Goal: Navigation & Orientation: Find specific page/section

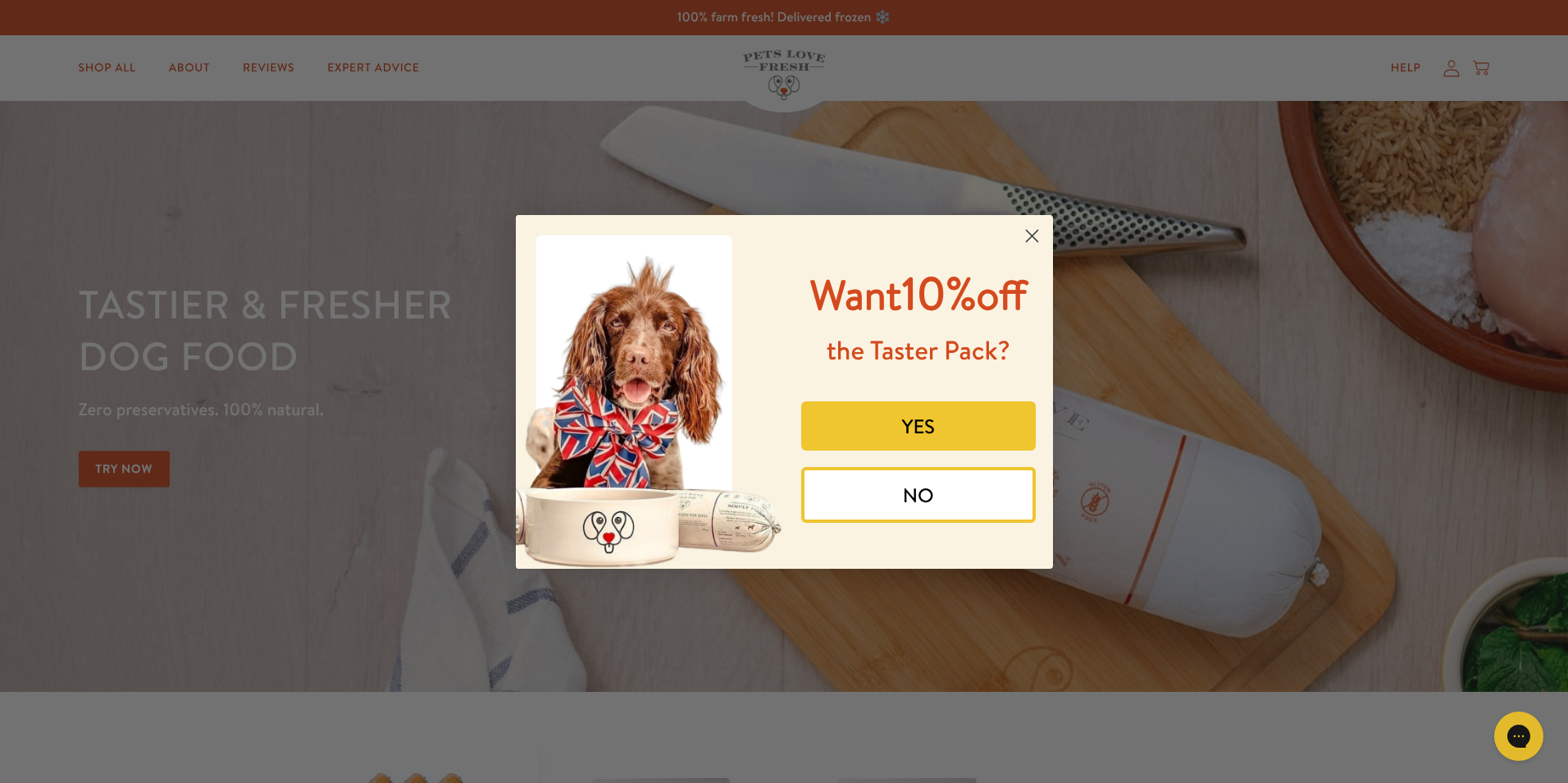
click at [1028, 238] on icon "Close dialog" at bounding box center [1031, 235] width 12 height 12
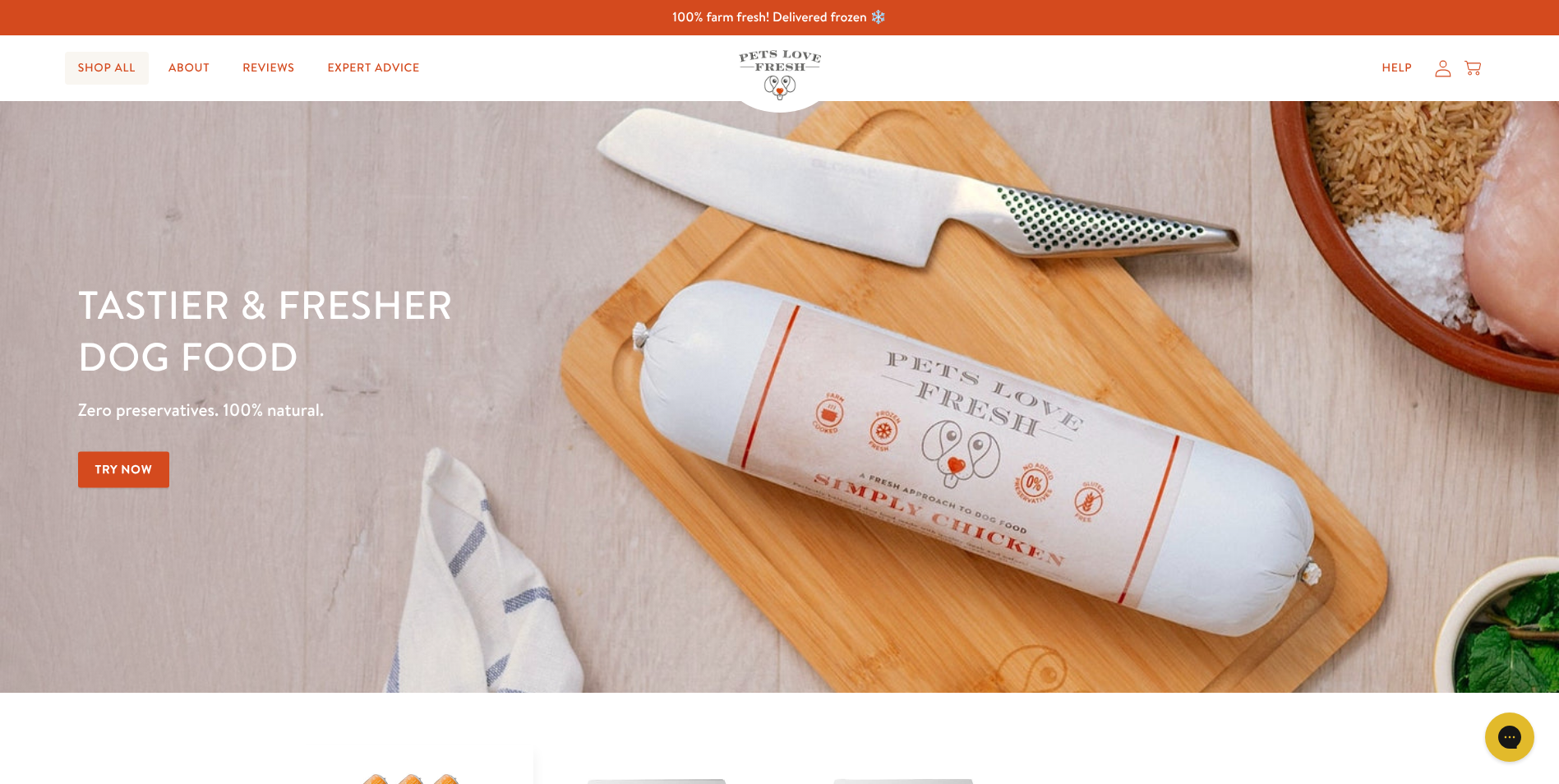
click at [114, 70] on link "Shop All" at bounding box center [107, 68] width 84 height 33
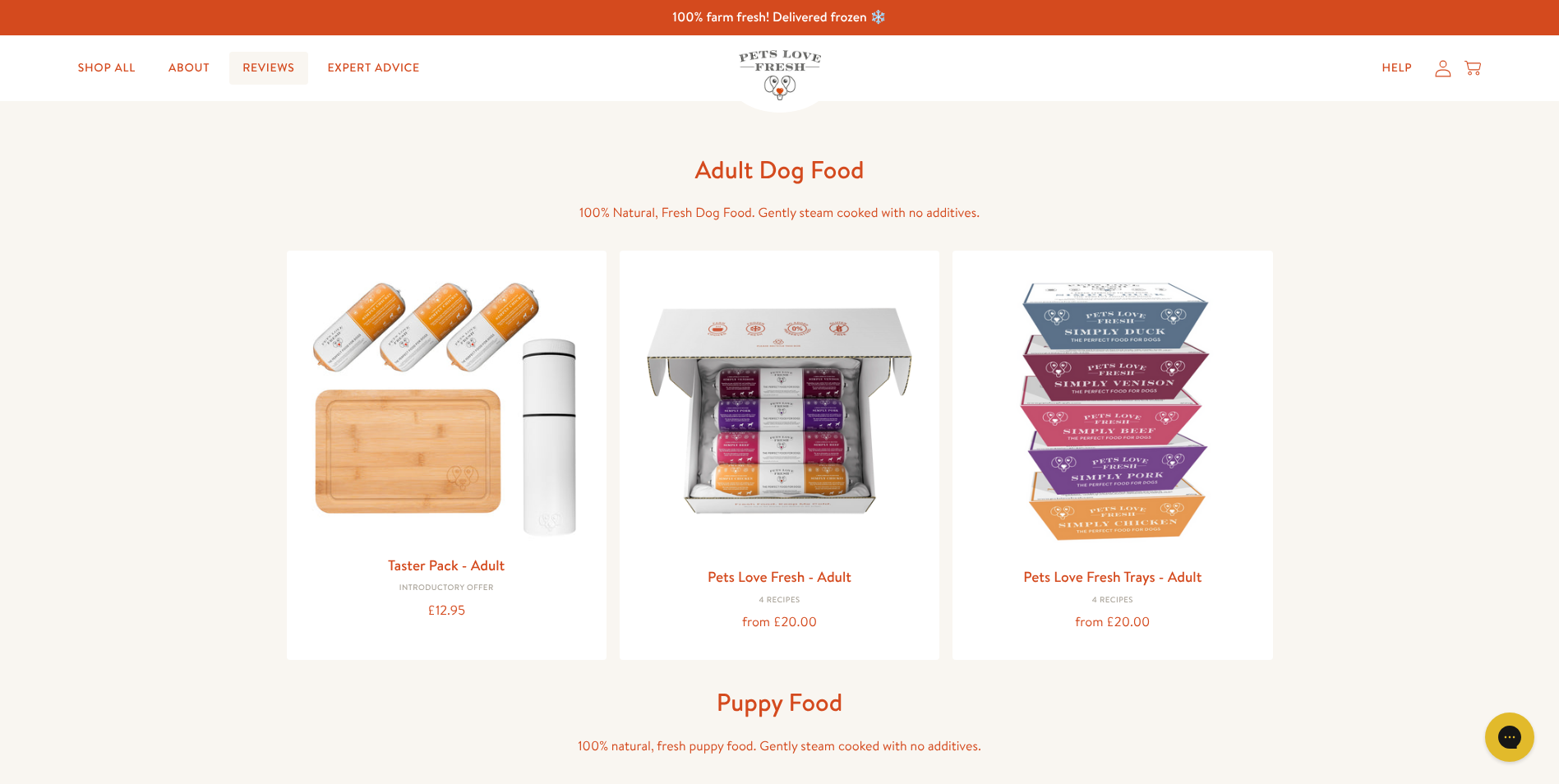
click at [268, 66] on link "Reviews" at bounding box center [268, 68] width 78 height 33
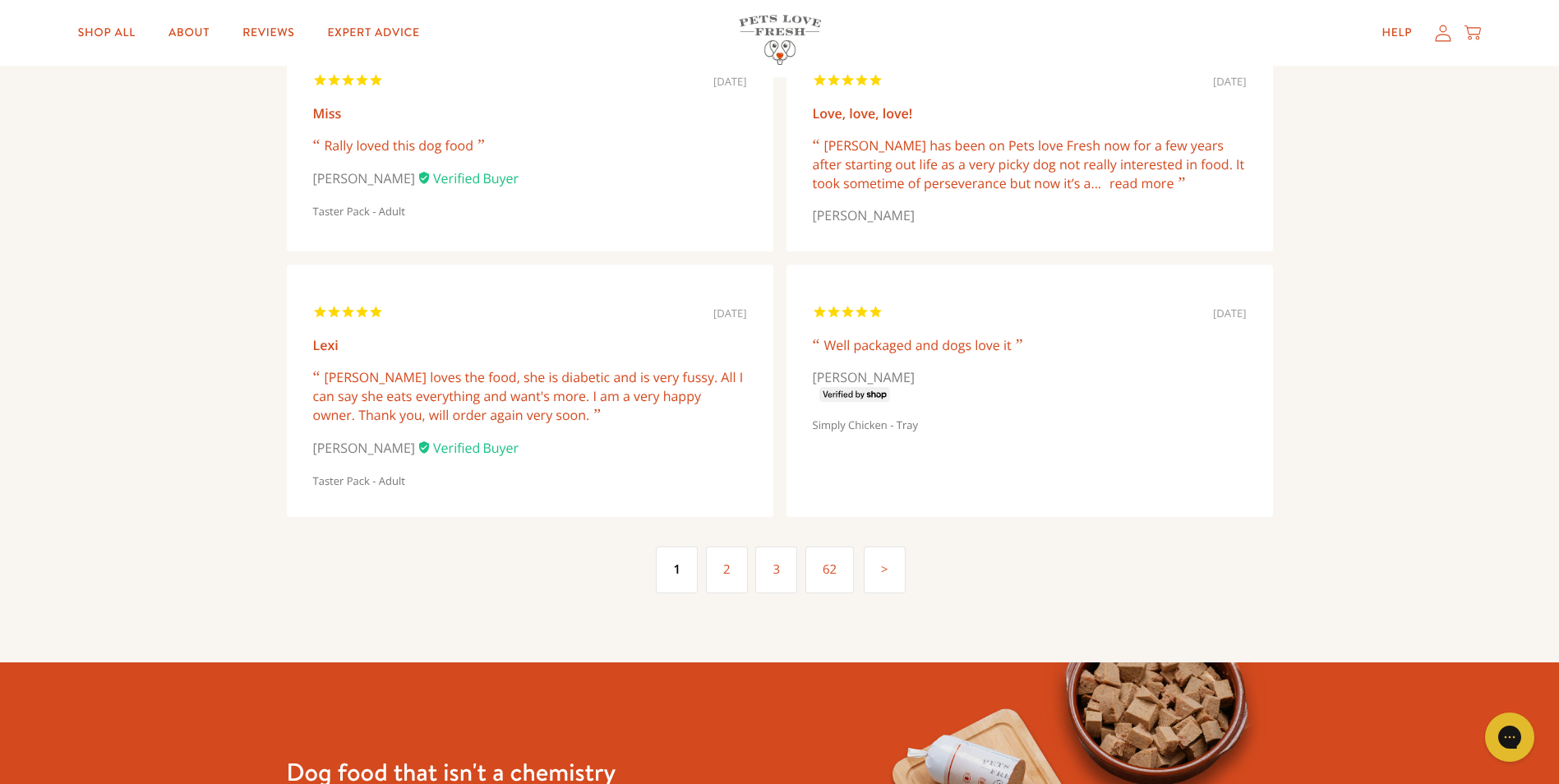
scroll to position [3670, 0]
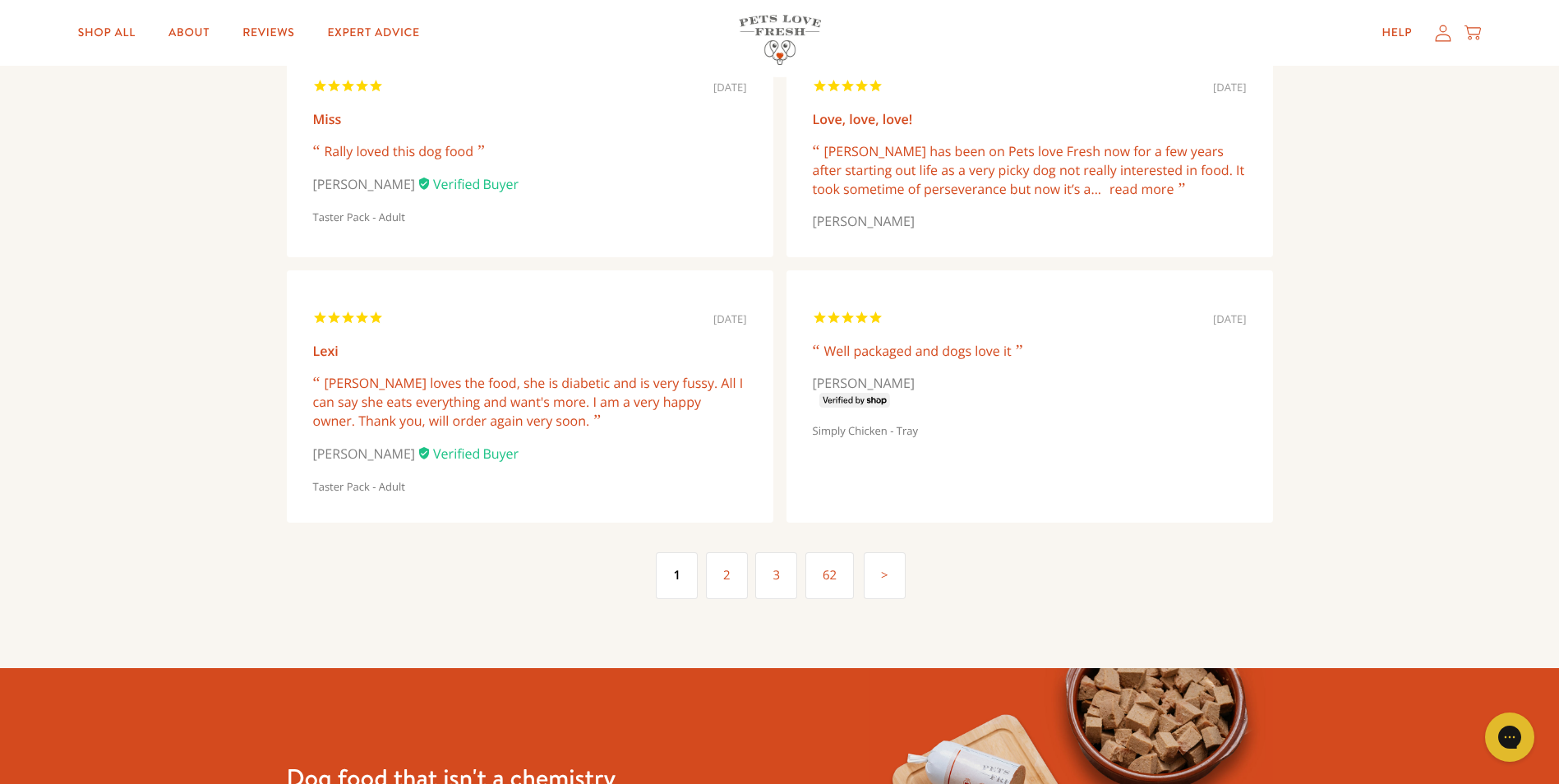
click at [833, 599] on link "62" at bounding box center [830, 576] width 49 height 47
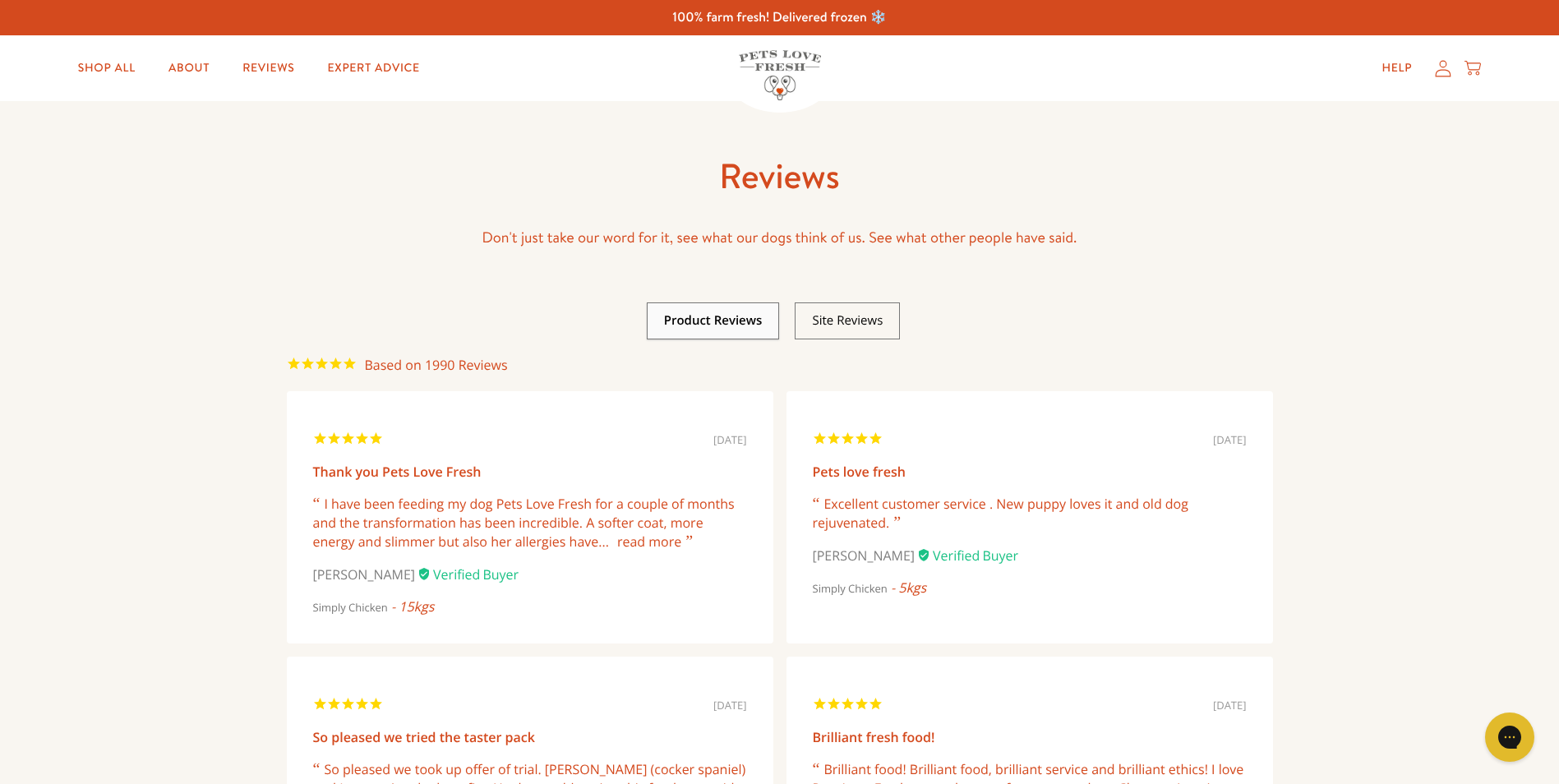
scroll to position [297, 0]
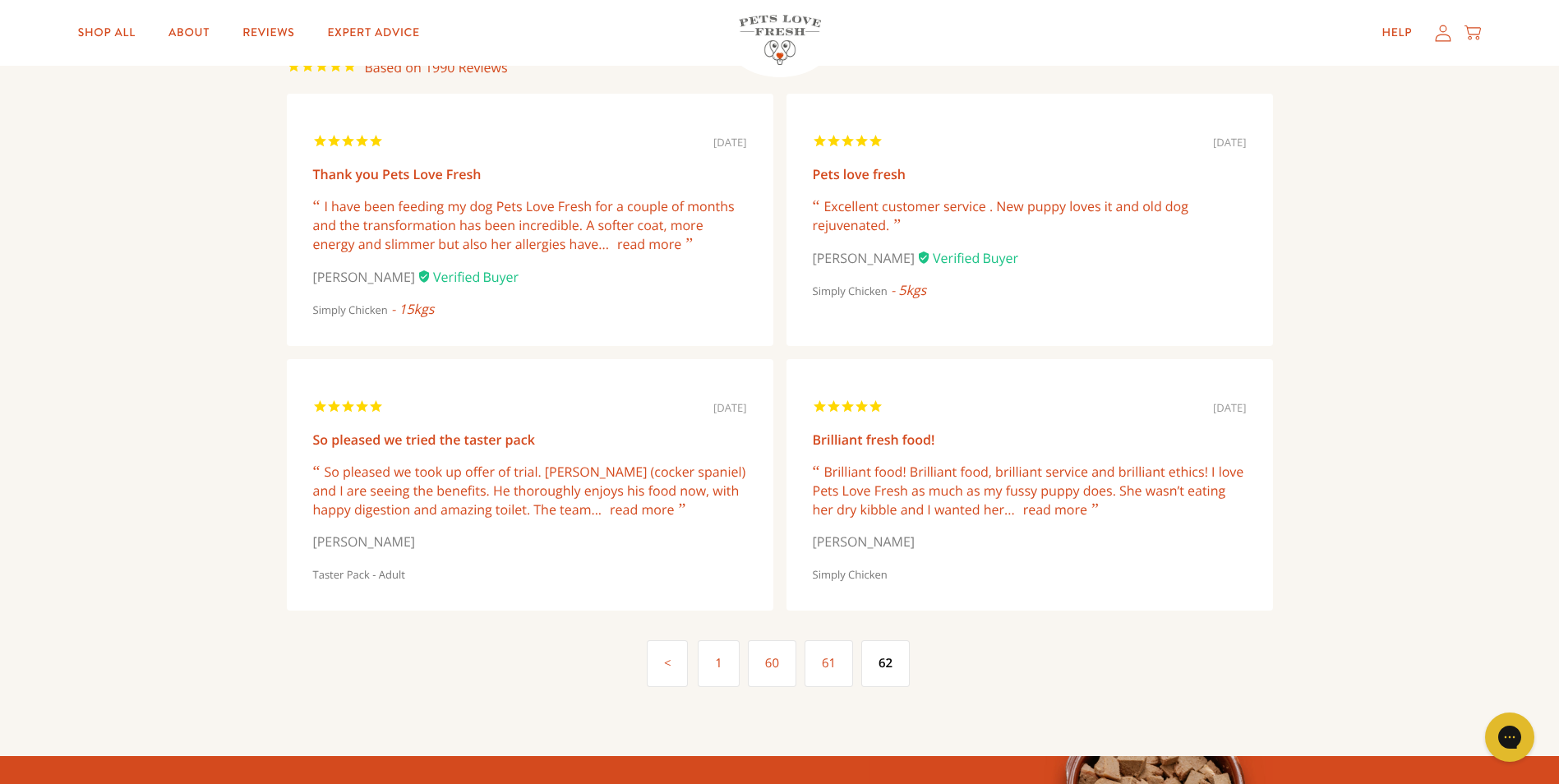
click at [1540, 246] on div "Reviews Don't just take our word for it, see what our dogs think of us. See wha…" at bounding box center [780, 280] width 1559 height 952
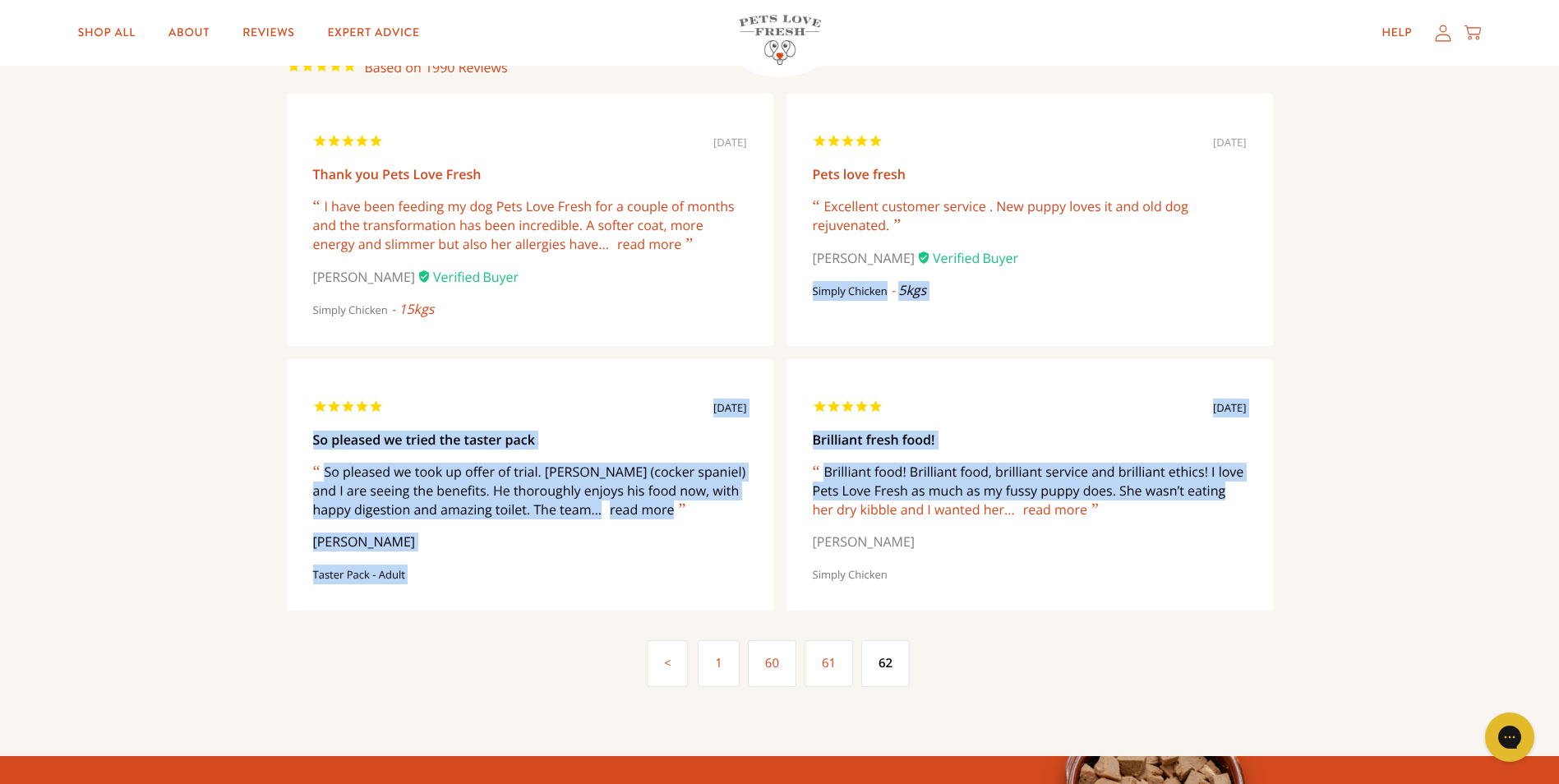
drag, startPoint x: 1540, startPoint y: 246, endPoint x: 1527, endPoint y: 495, distance: 249.3
click at [1527, 495] on div "Reviews Don't just take our word for it, see what our dogs think of us. See wha…" at bounding box center [780, 280] width 1559 height 952
drag, startPoint x: 1527, startPoint y: 495, endPoint x: 1426, endPoint y: 272, distance: 244.8
click at [1426, 272] on div "Reviews Don't just take our word for it, see what our dogs think of us. See wha…" at bounding box center [780, 280] width 1559 height 952
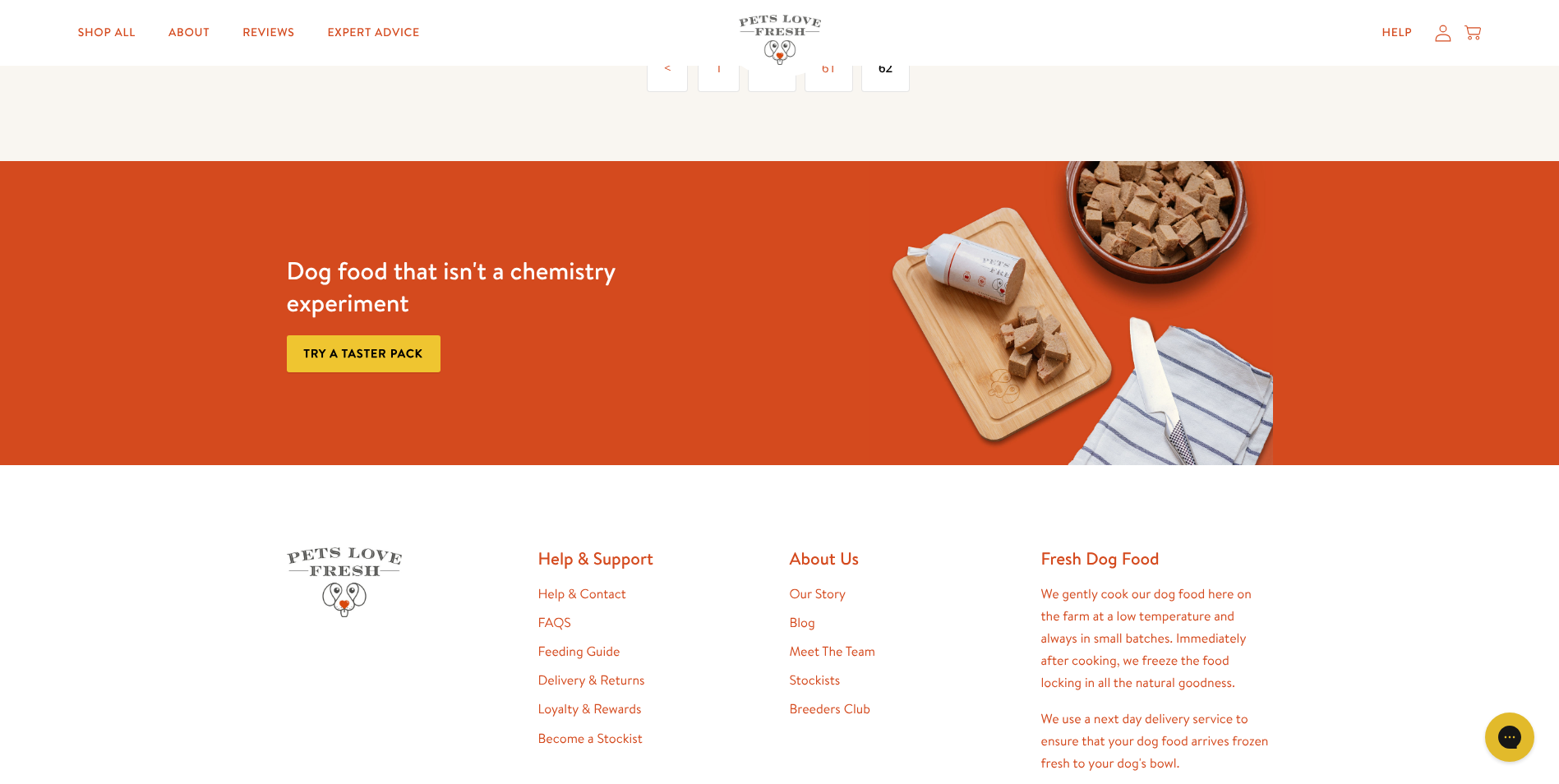
scroll to position [0, 0]
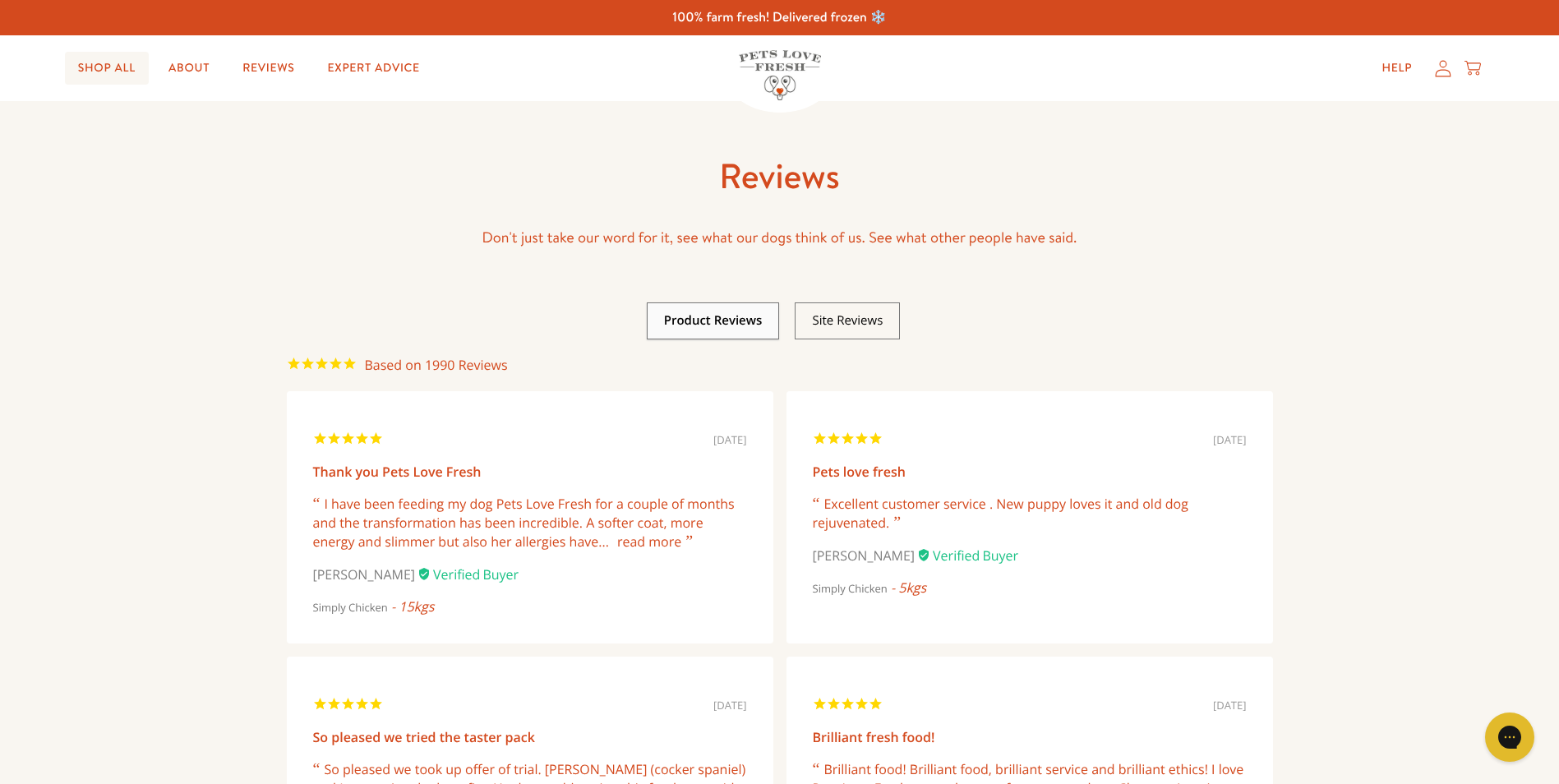
click at [105, 70] on link "Shop All" at bounding box center [107, 68] width 84 height 33
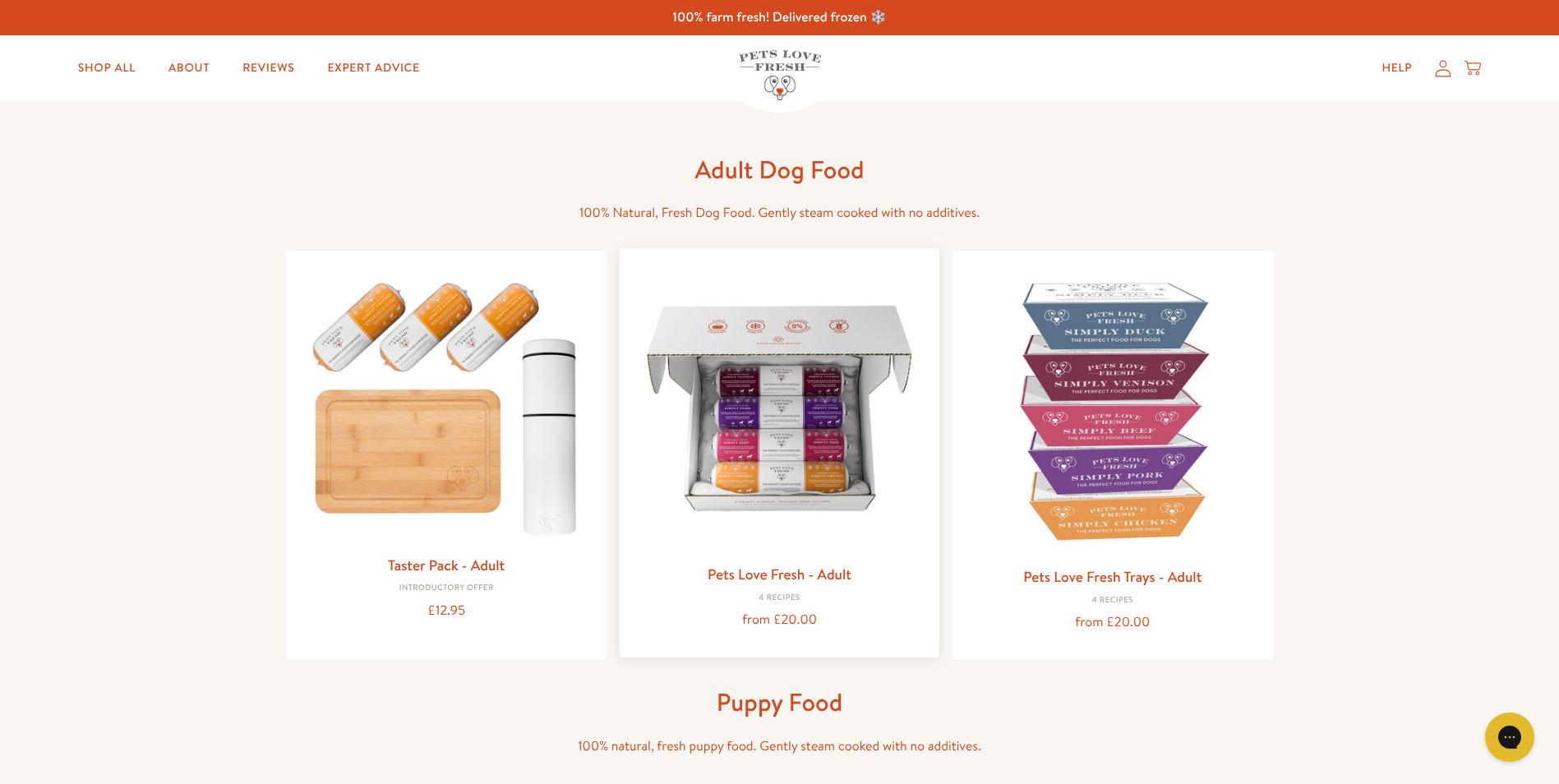
click at [778, 422] on img at bounding box center [779, 407] width 293 height 293
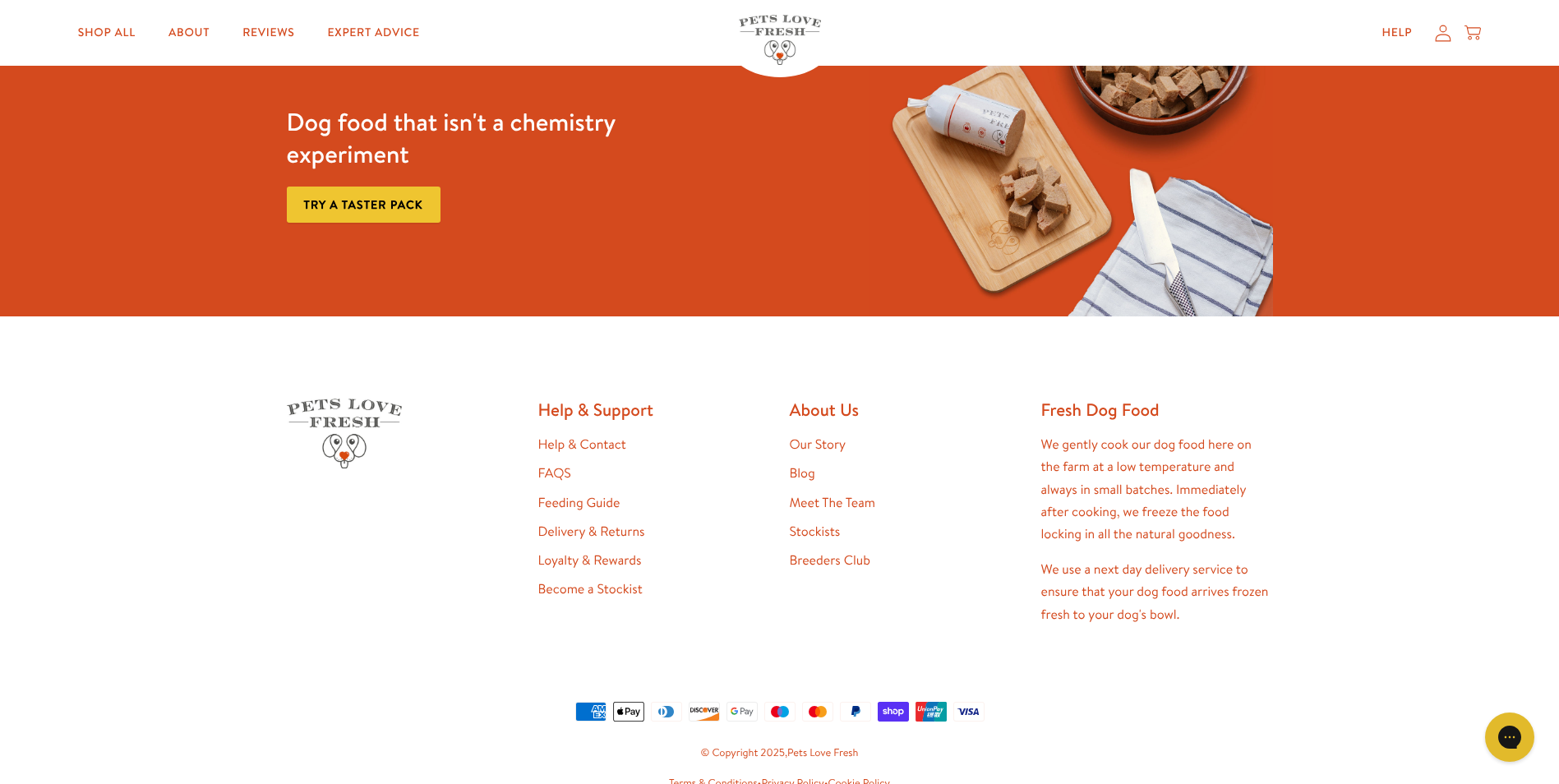
scroll to position [4782, 0]
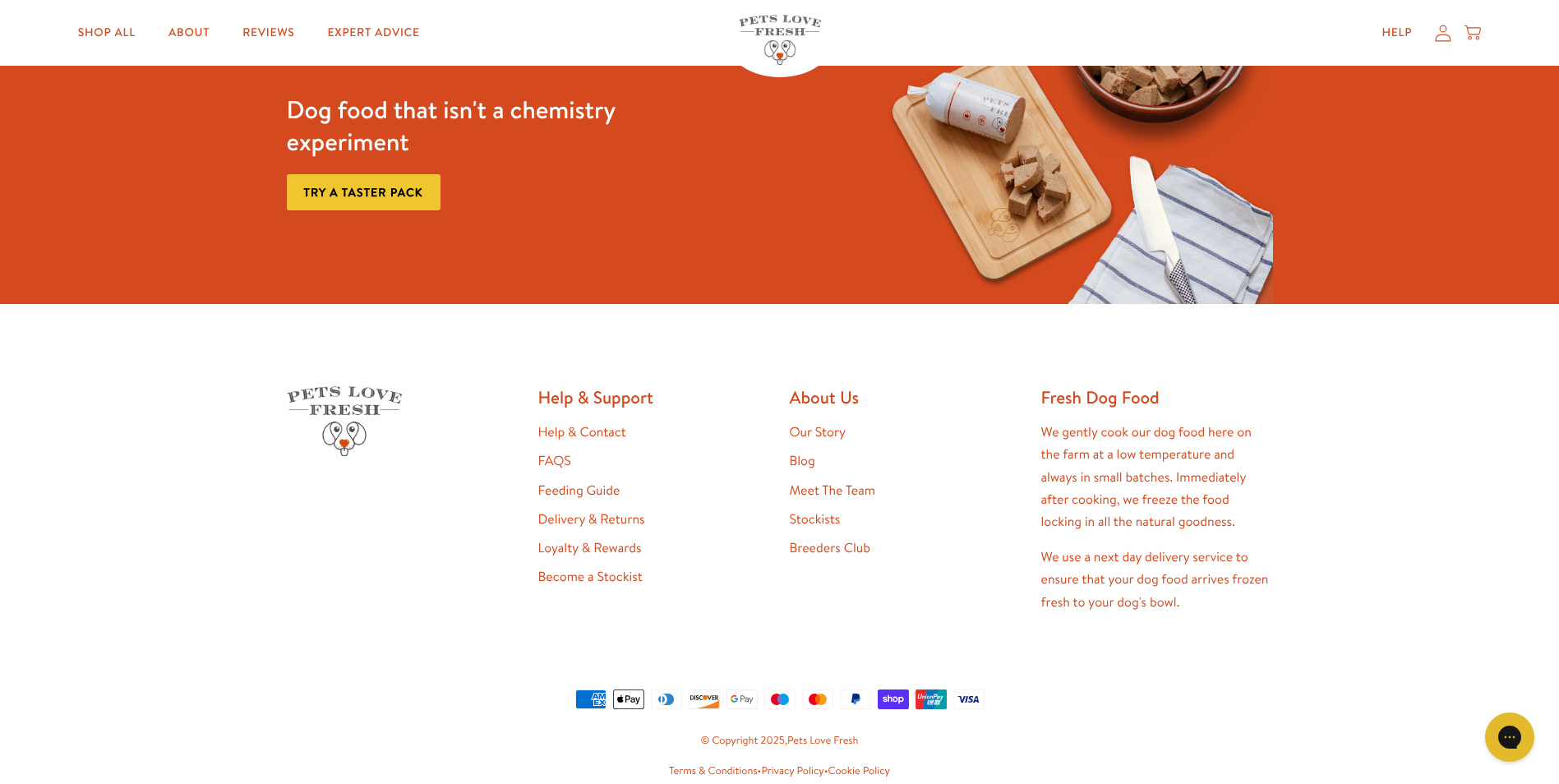
click at [838, 481] on link "Meet The Team" at bounding box center [833, 490] width 86 height 19
